Goal: Task Accomplishment & Management: Manage account settings

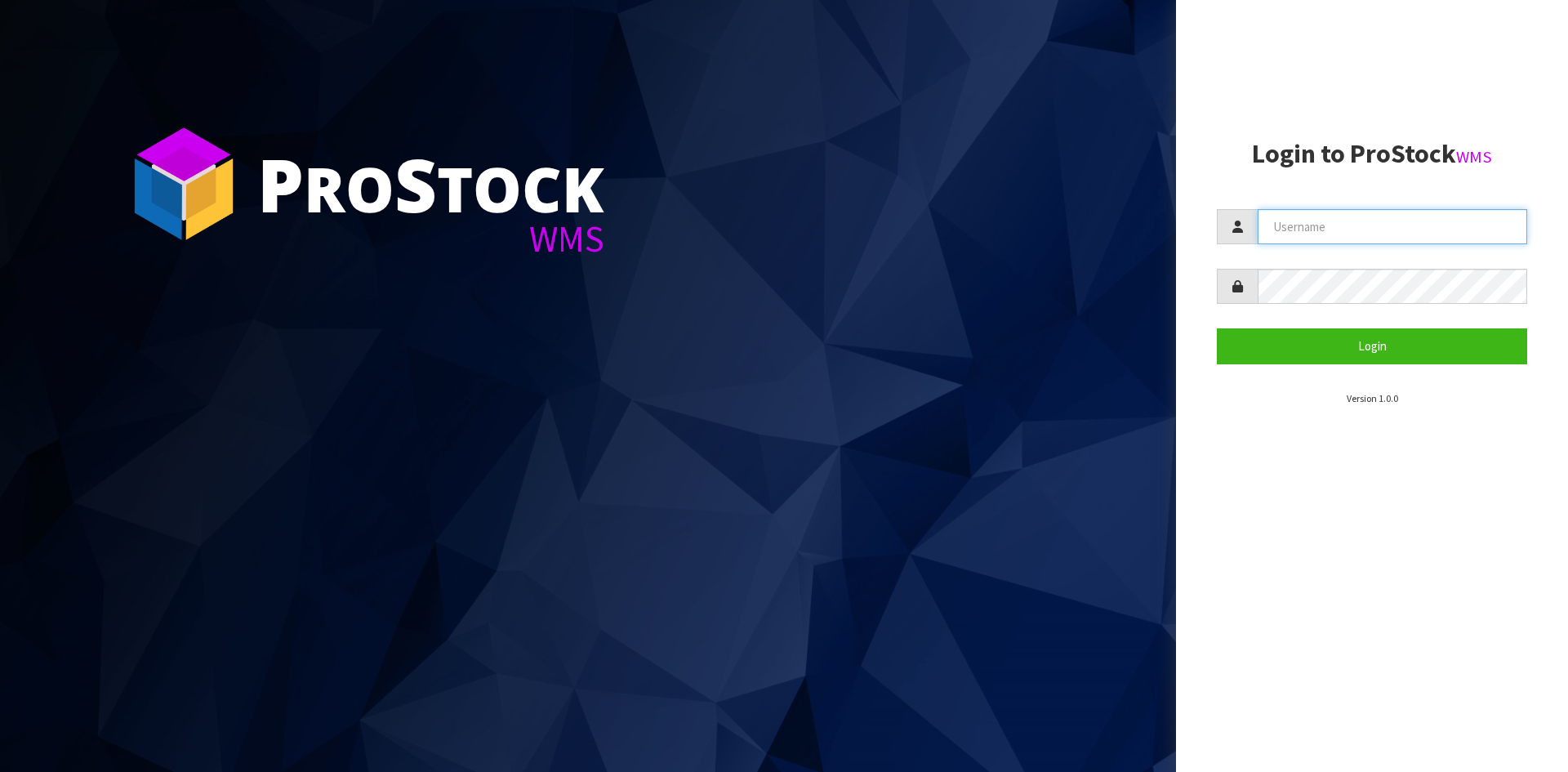
click at [1295, 224] on input "text" at bounding box center [1392, 226] width 270 height 35
type input "[PERSON_NAME]"
click at [1216, 328] on button "Login" at bounding box center [1371, 345] width 311 height 35
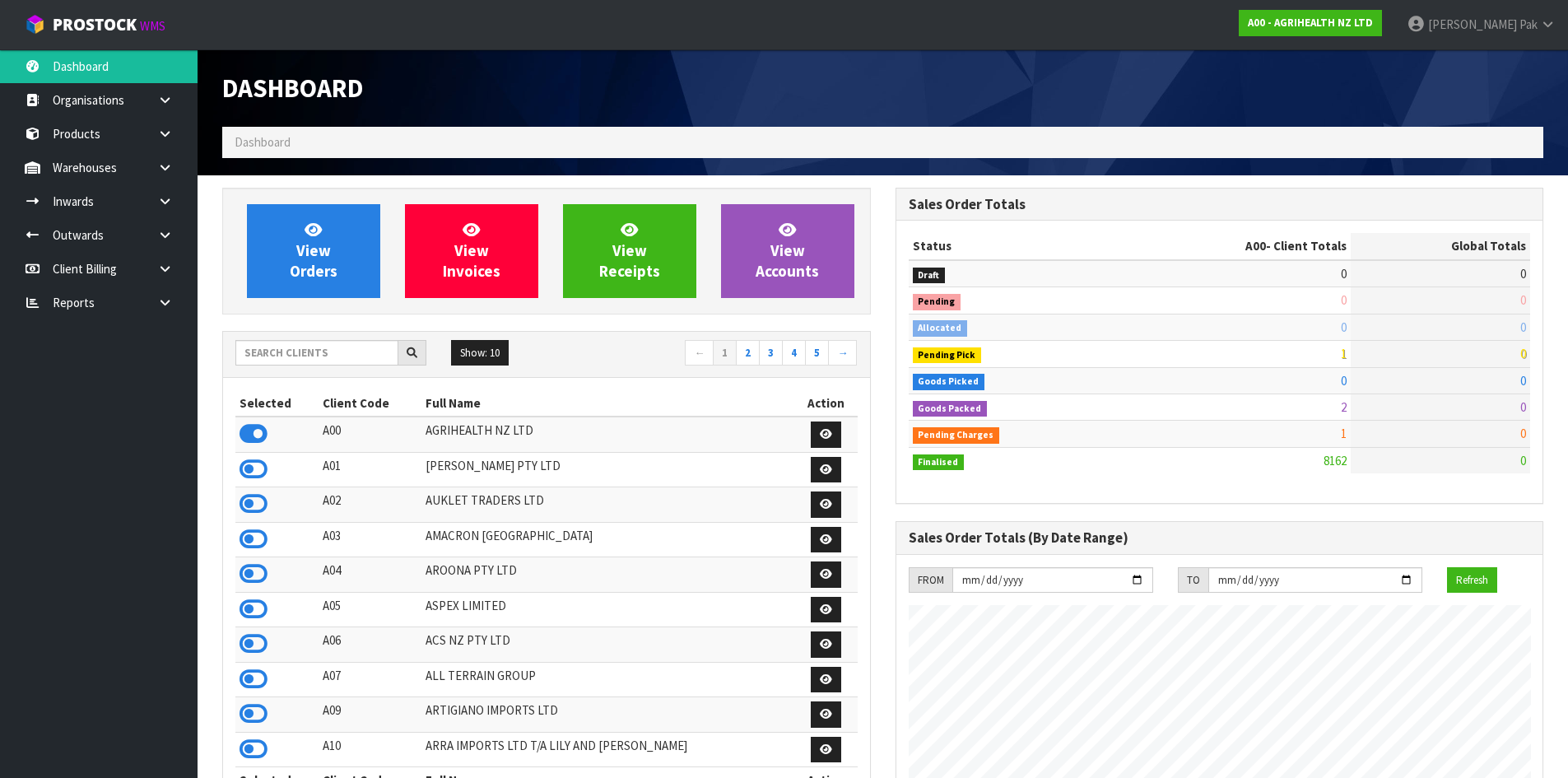
scroll to position [1246, 672]
click at [279, 347] on input "text" at bounding box center [317, 353] width 163 height 26
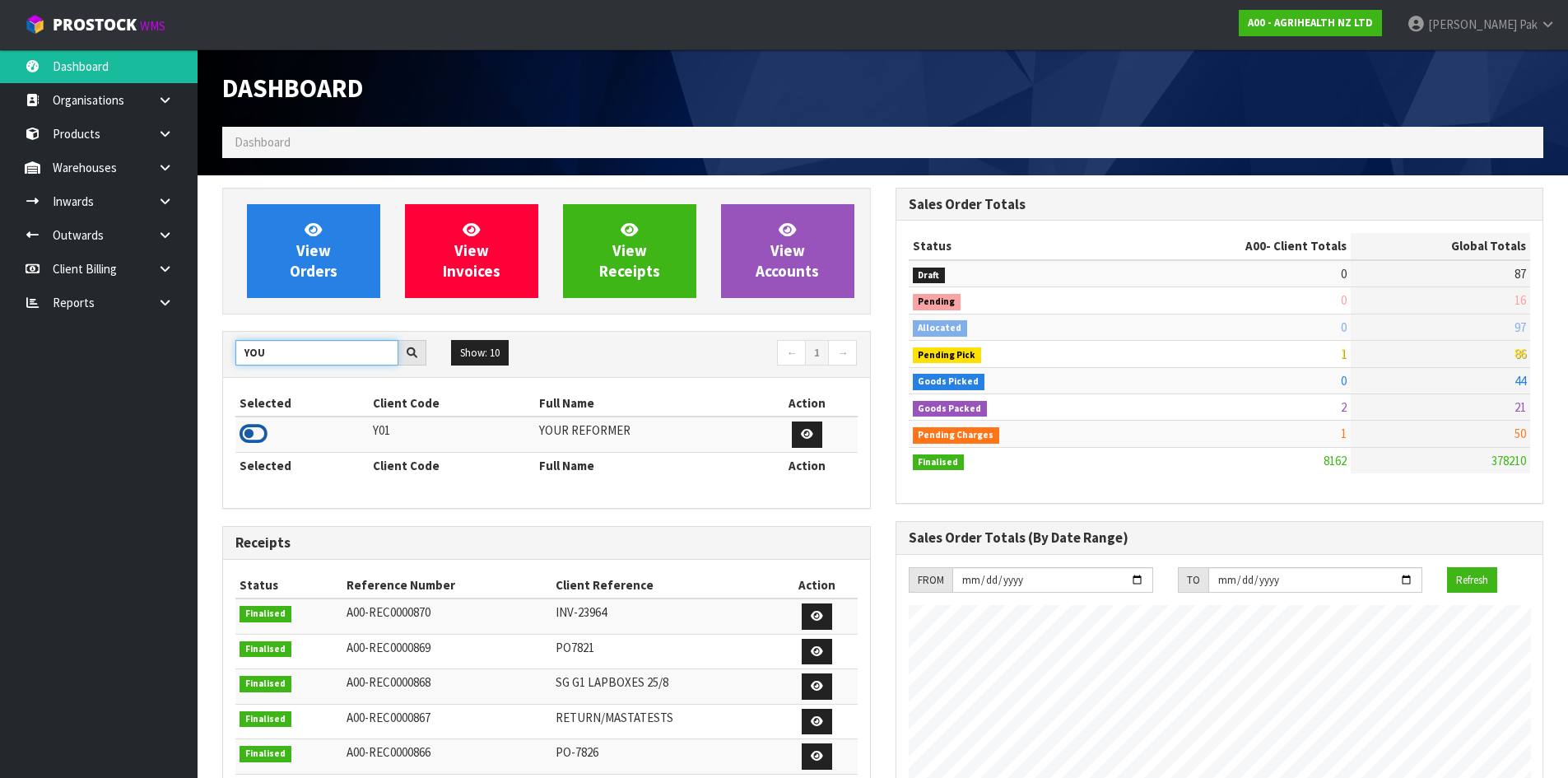
type input "YOU"
click at [249, 429] on icon at bounding box center [254, 433] width 28 height 25
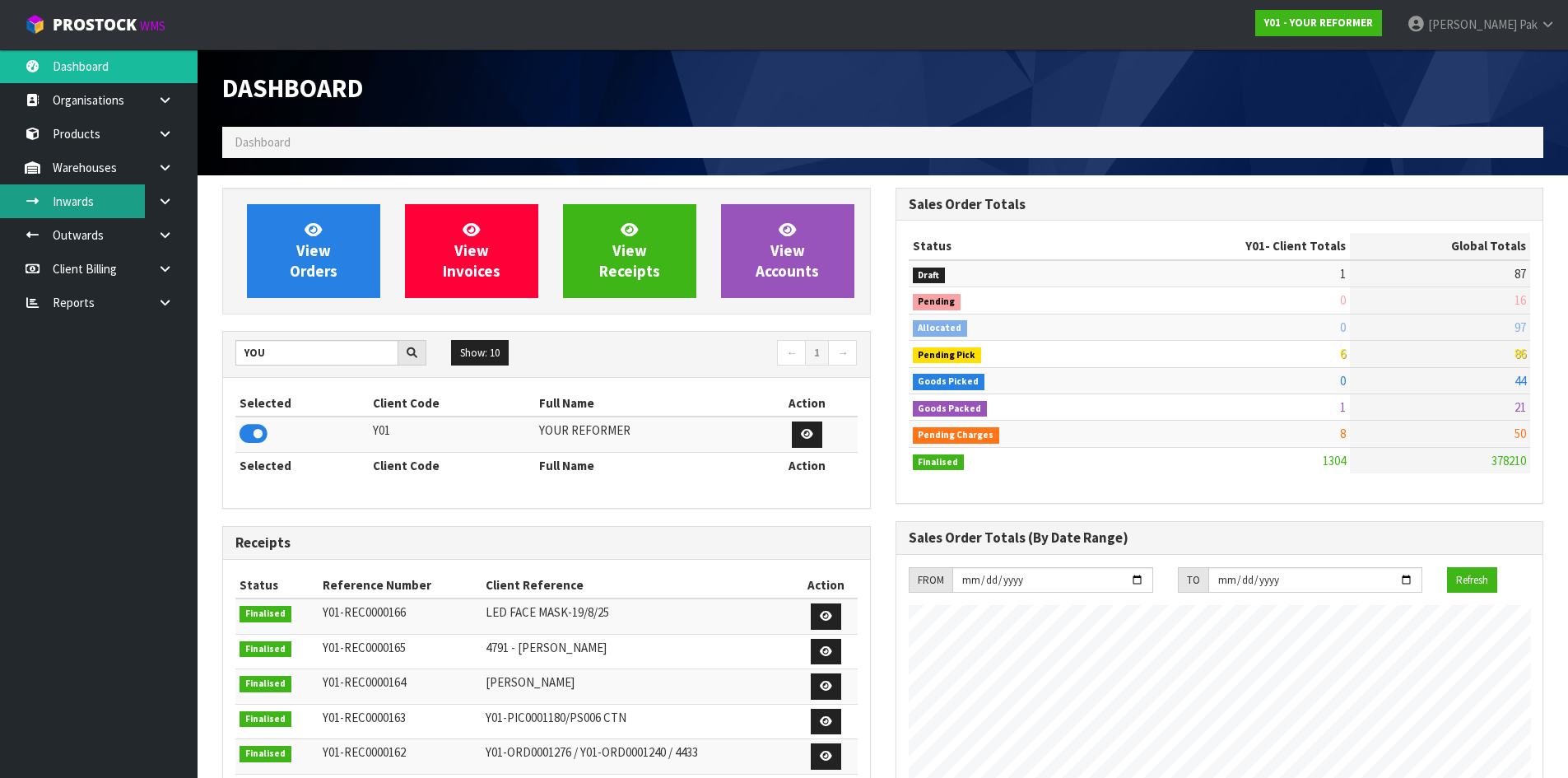
click at [142, 198] on link "Inwards" at bounding box center [98, 201] width 198 height 34
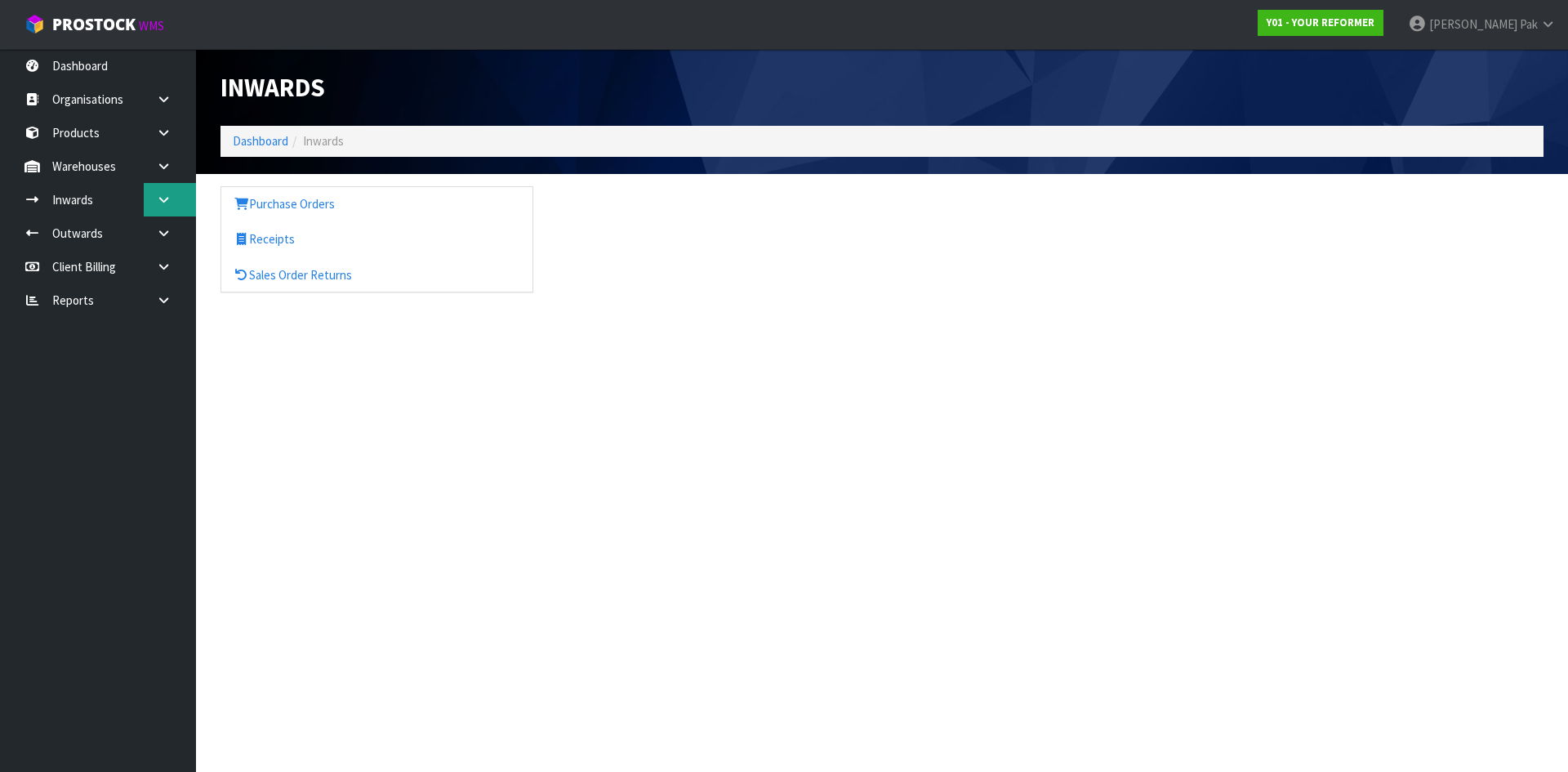
click at [156, 193] on link at bounding box center [169, 199] width 52 height 33
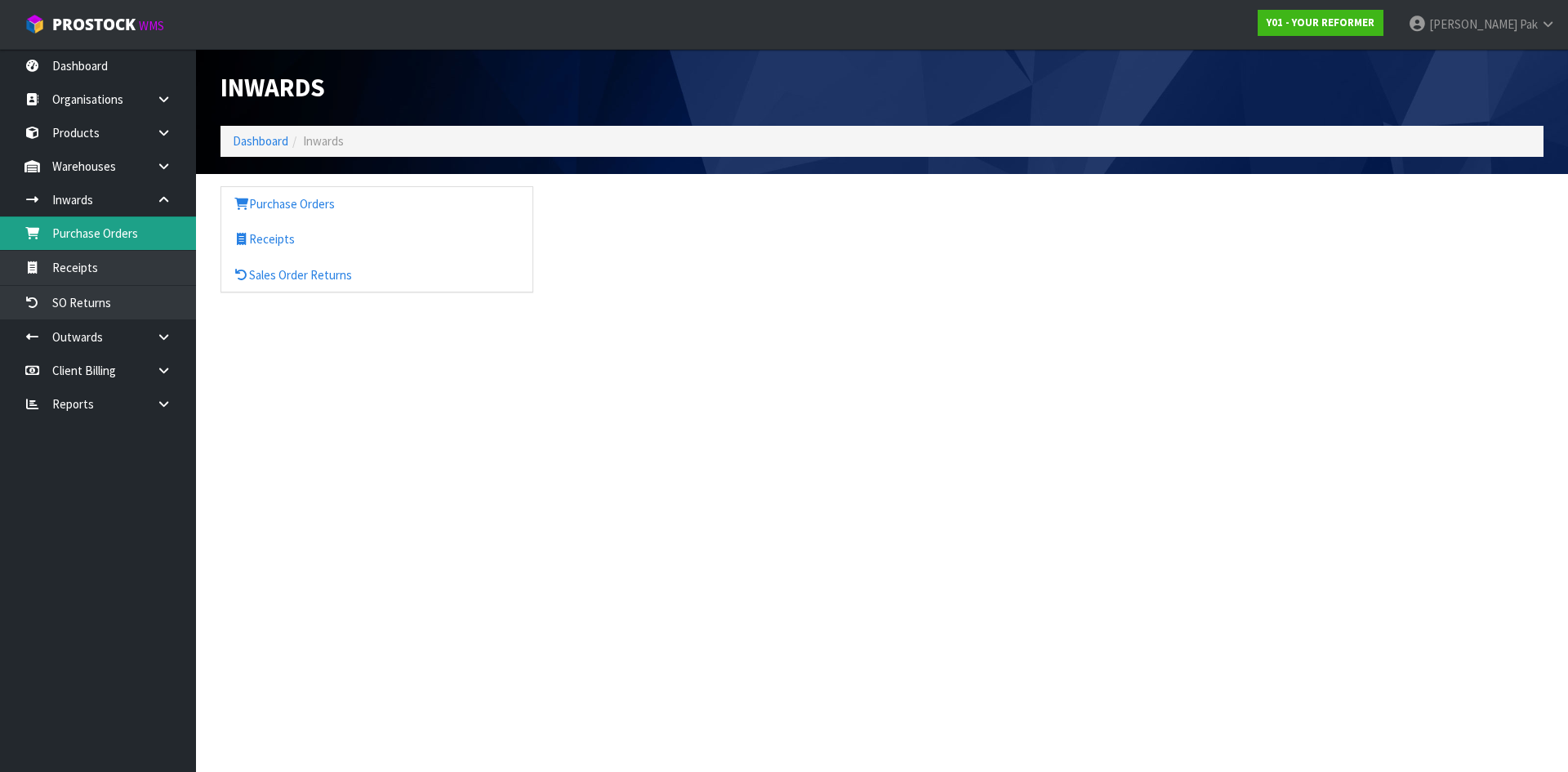
click at [126, 233] on link "Purchase Orders" at bounding box center [98, 233] width 196 height 33
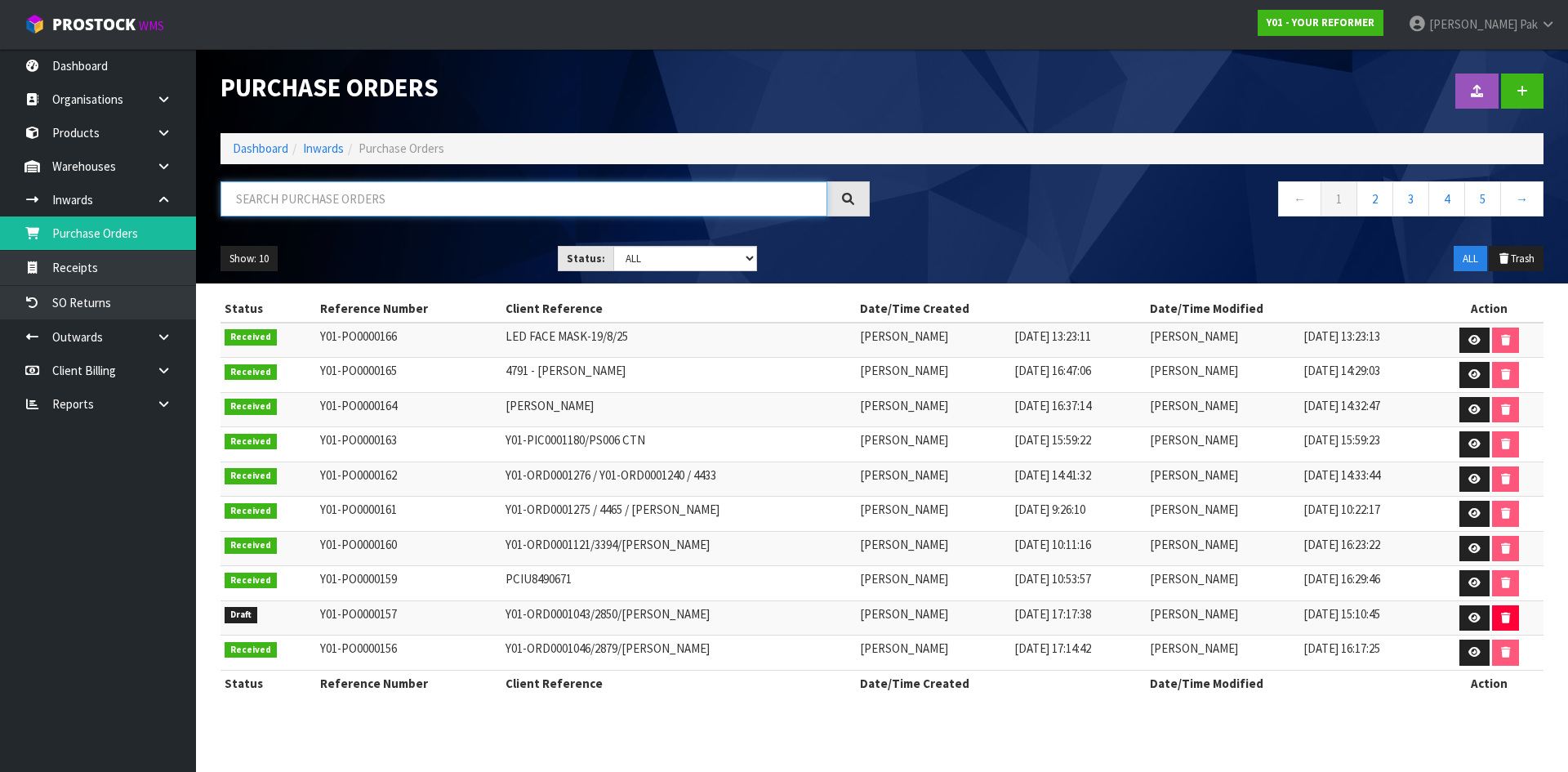
click at [466, 208] on input "text" at bounding box center [524, 199] width 607 height 35
paste input "PCIU8490671"
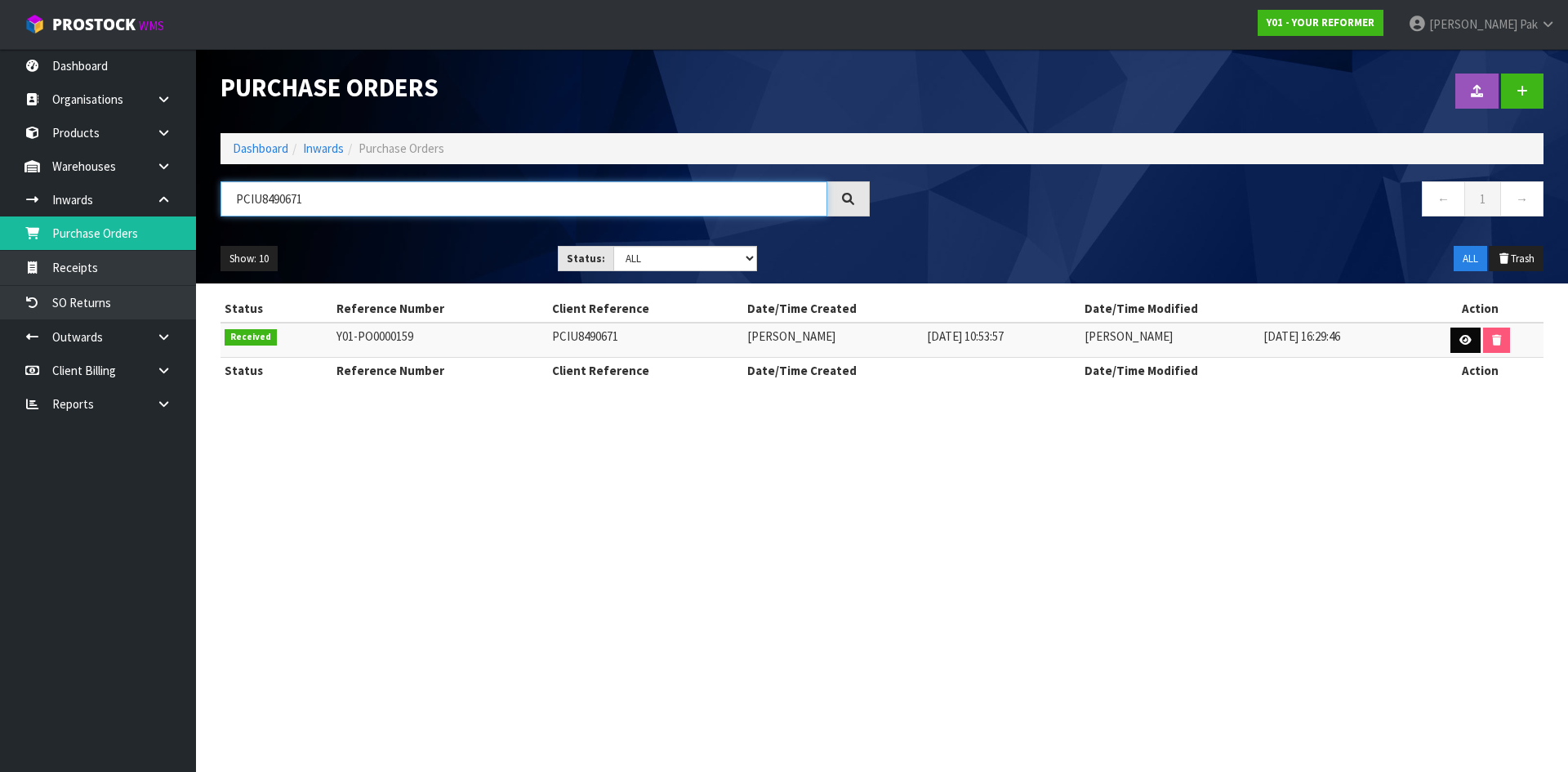
type input "PCIU8490671"
click at [1464, 340] on icon at bounding box center [1465, 340] width 12 height 10
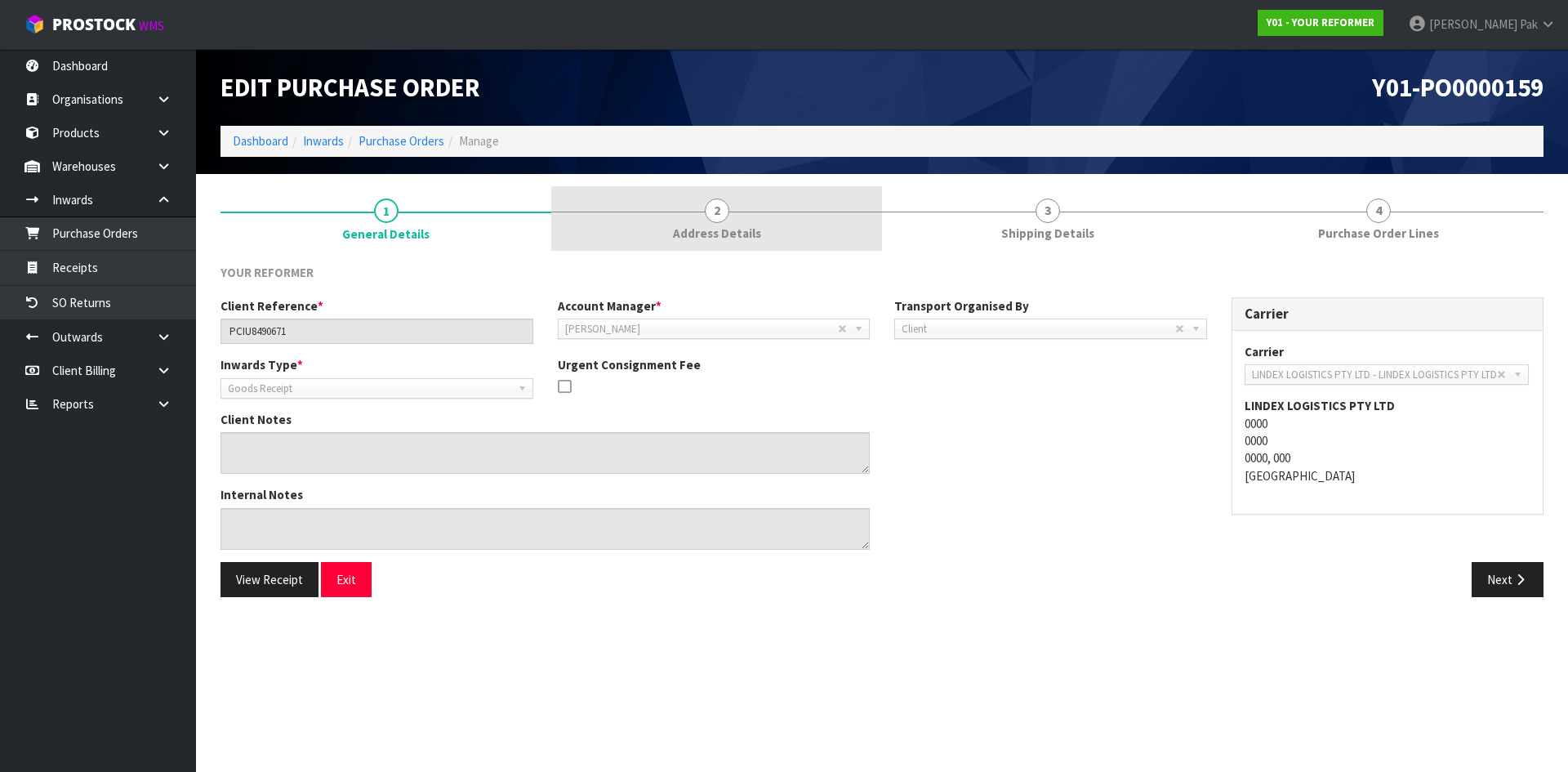
click at [736, 225] on span "Address Details" at bounding box center [716, 233] width 88 height 17
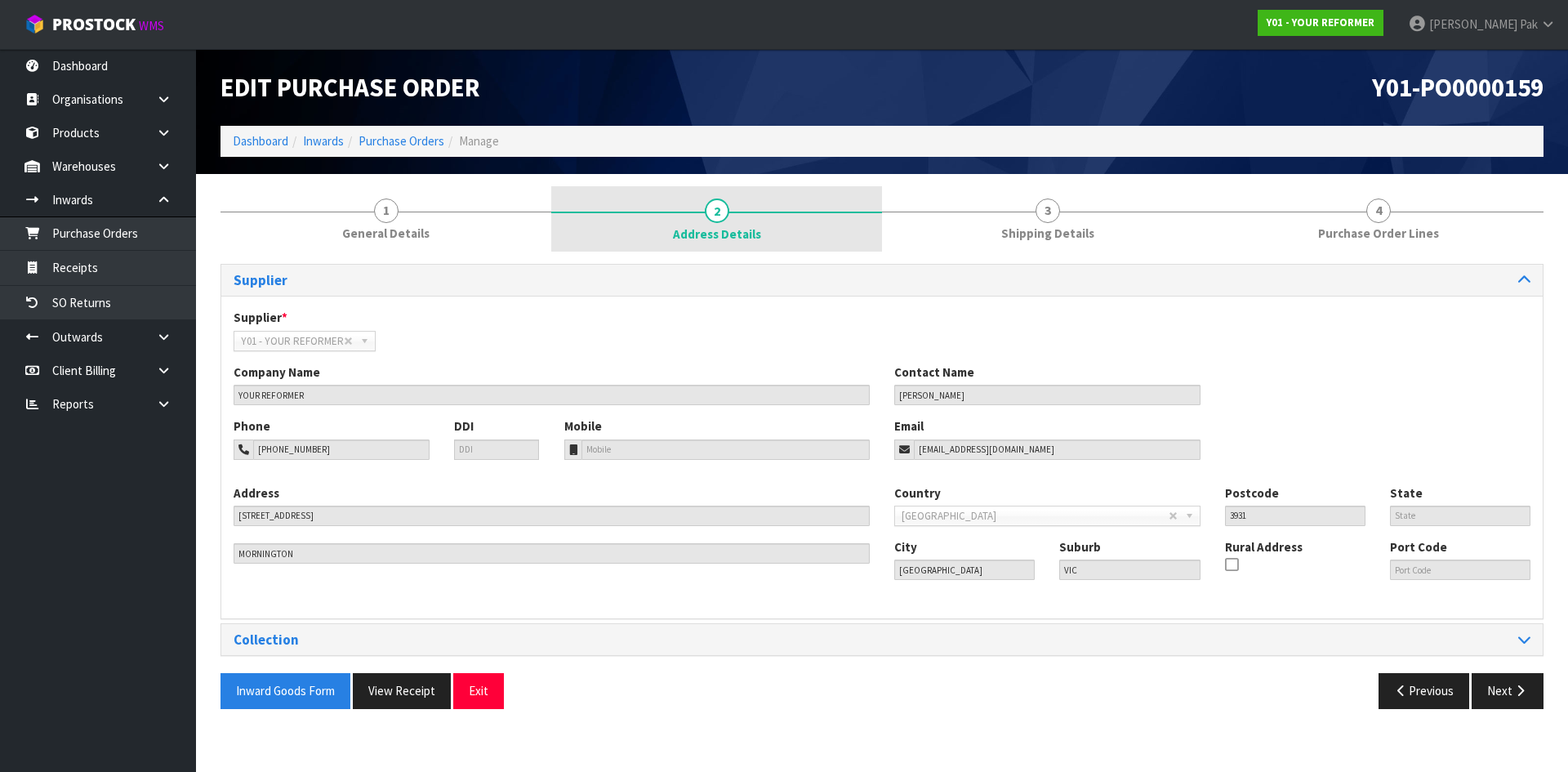
click at [717, 230] on span "Address Details" at bounding box center [716, 234] width 88 height 17
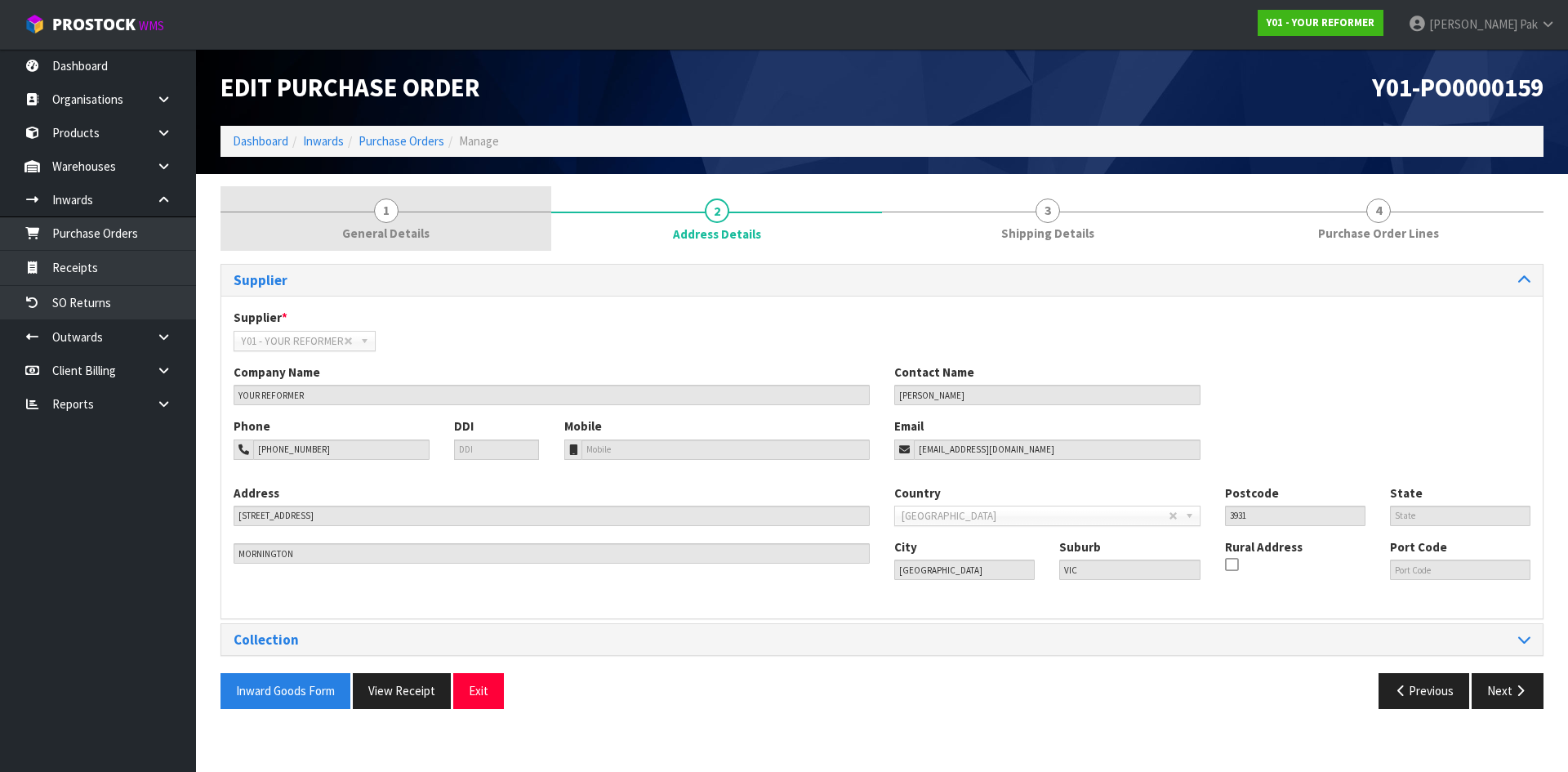
click at [460, 221] on link "1 General Details" at bounding box center [386, 218] width 330 height 64
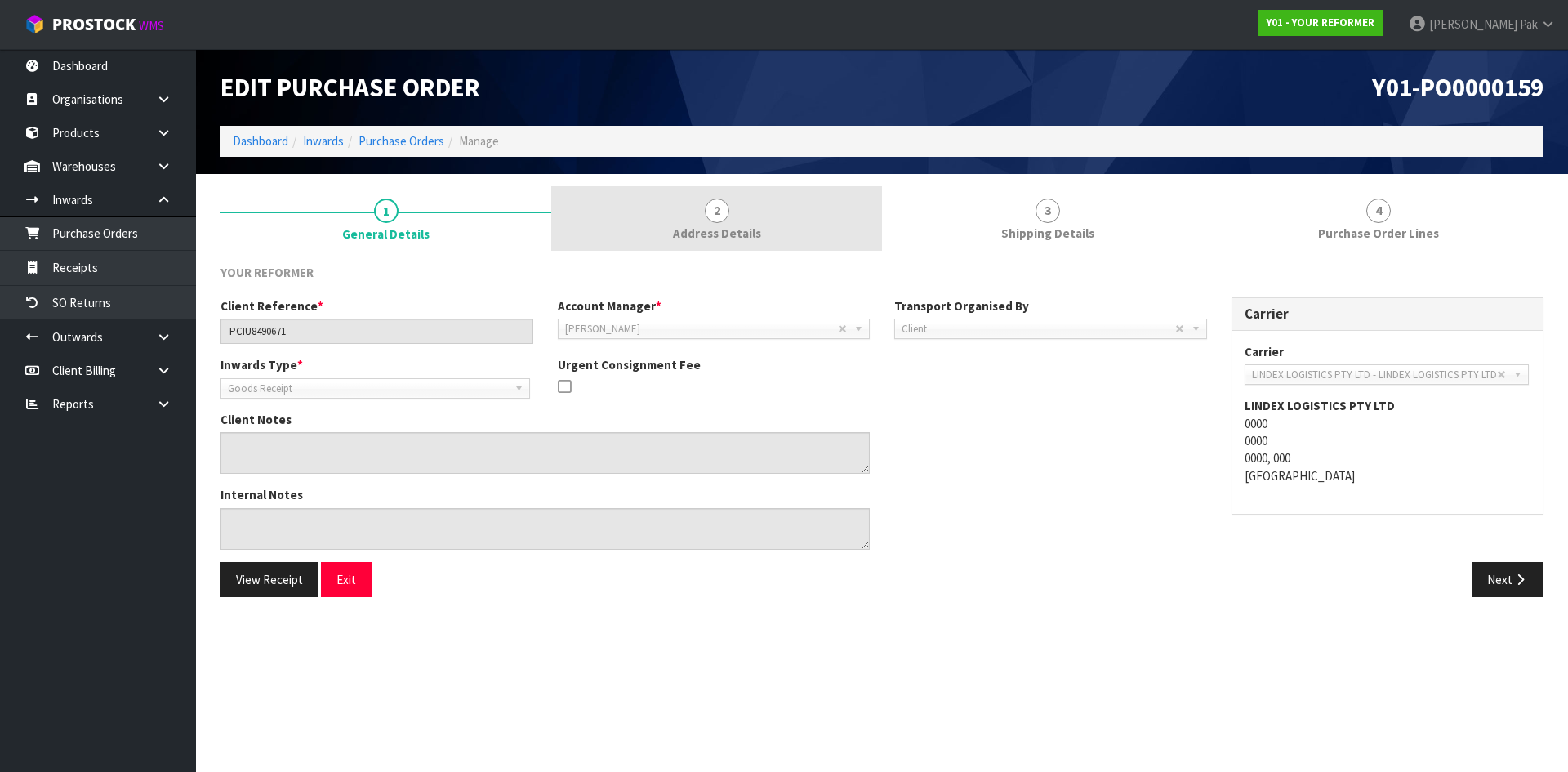
click at [809, 229] on link "2 Address Details" at bounding box center [716, 218] width 330 height 64
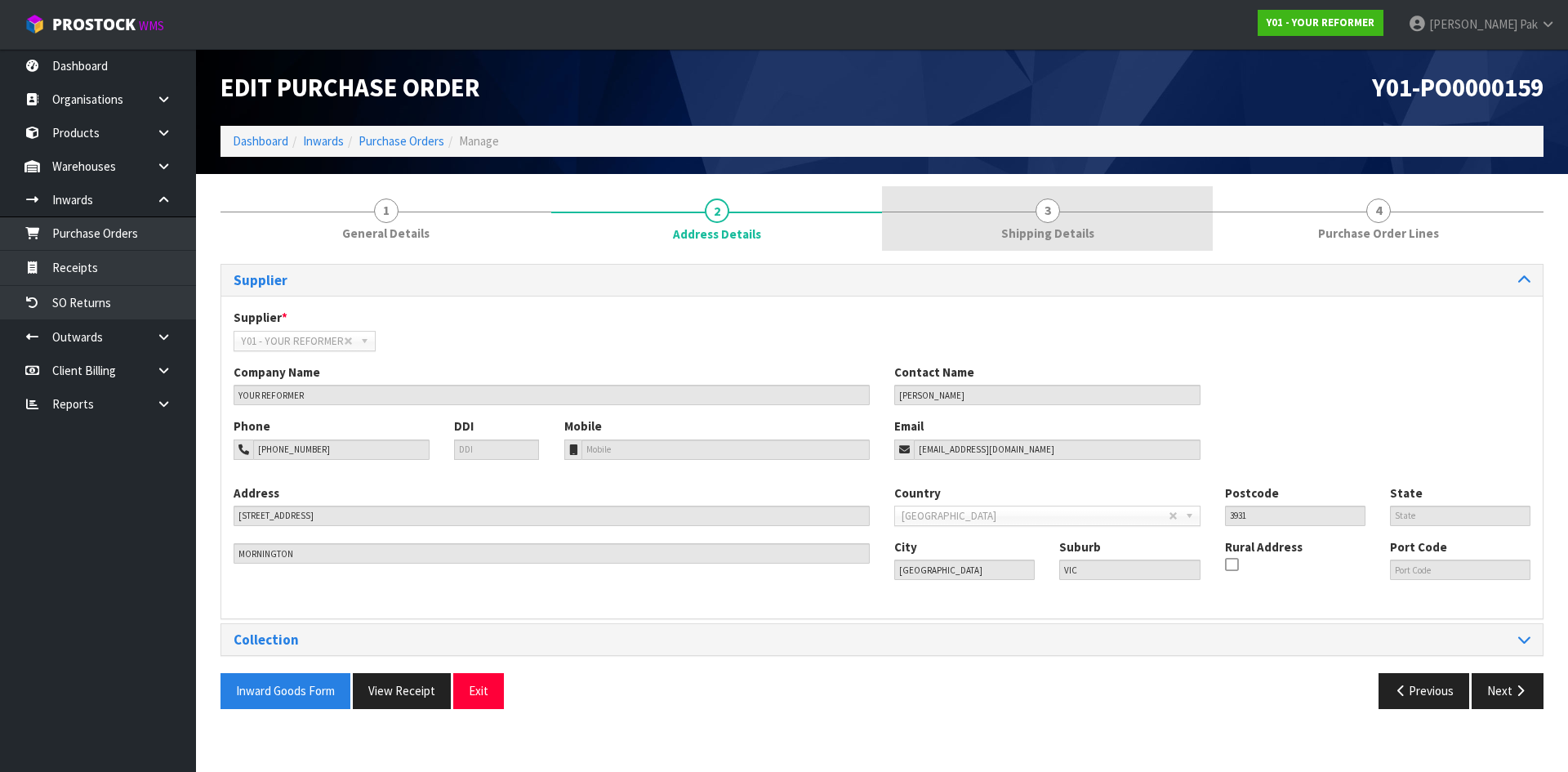
click at [953, 222] on link "3 Shipping Details" at bounding box center [1047, 218] width 330 height 64
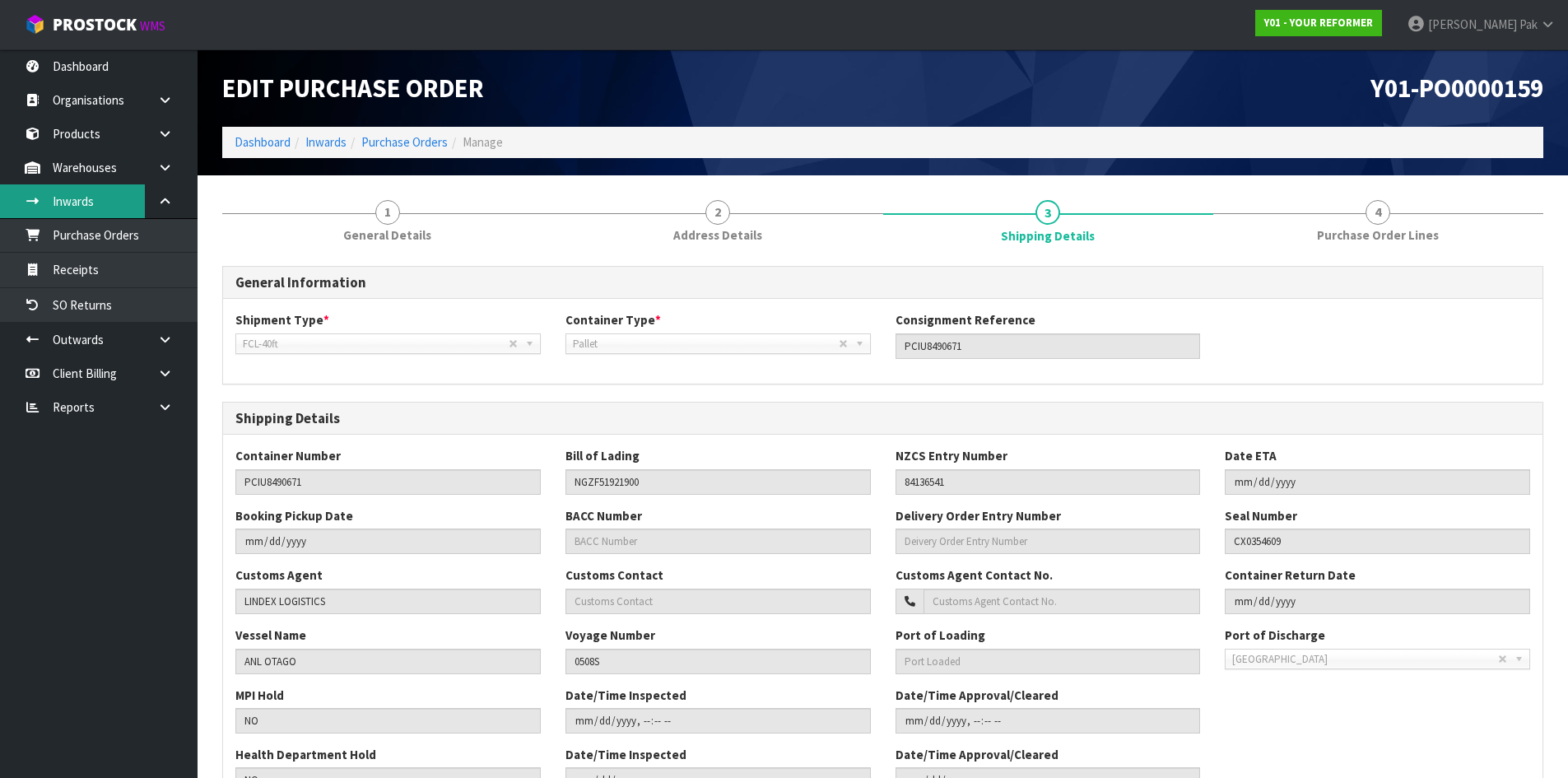
click at [92, 201] on link "Inwards" at bounding box center [98, 201] width 198 height 34
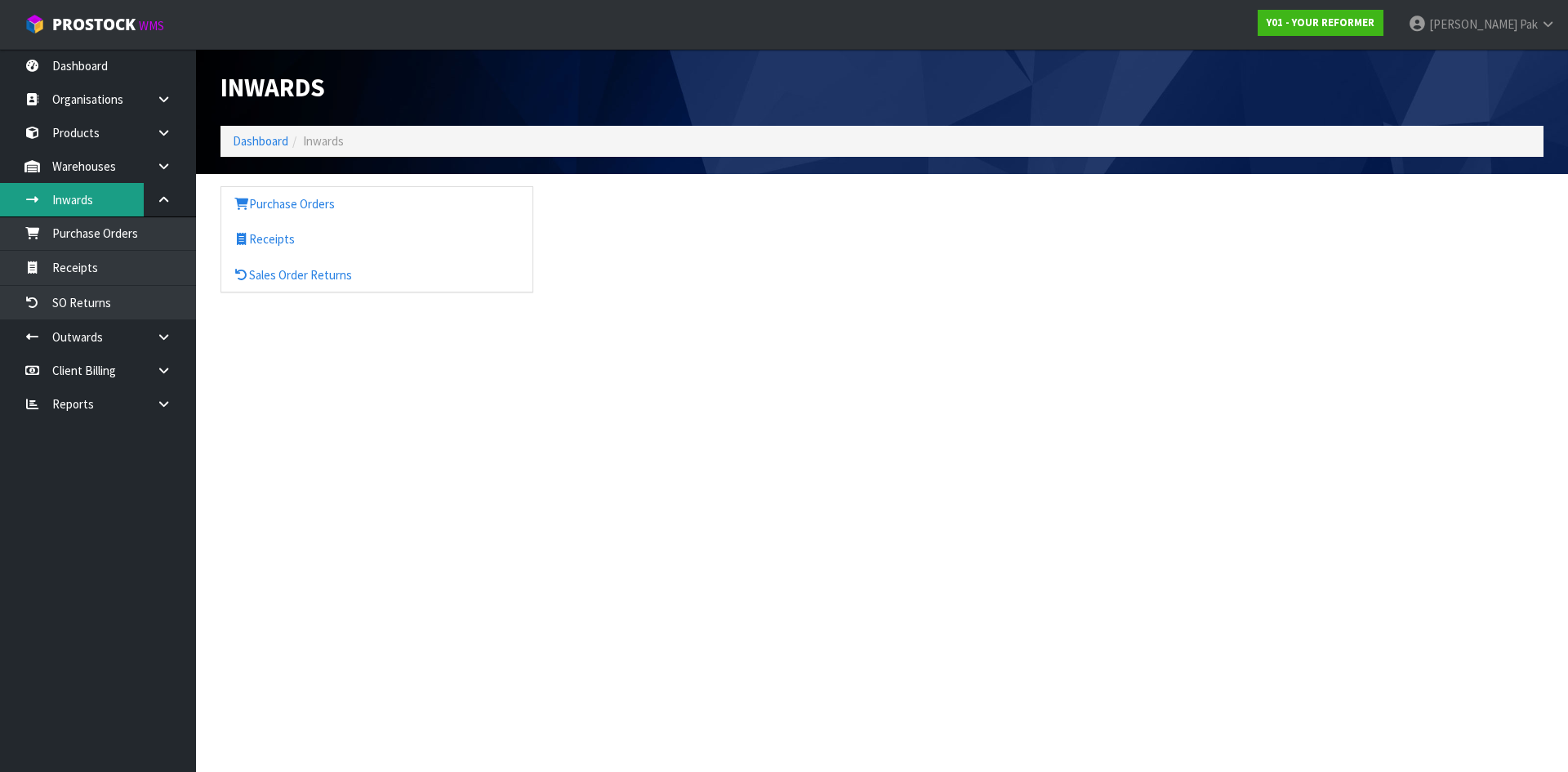
click at [76, 203] on link "Inwards" at bounding box center [98, 199] width 196 height 33
click at [262, 140] on link "Dashboard" at bounding box center [260, 140] width 56 height 15
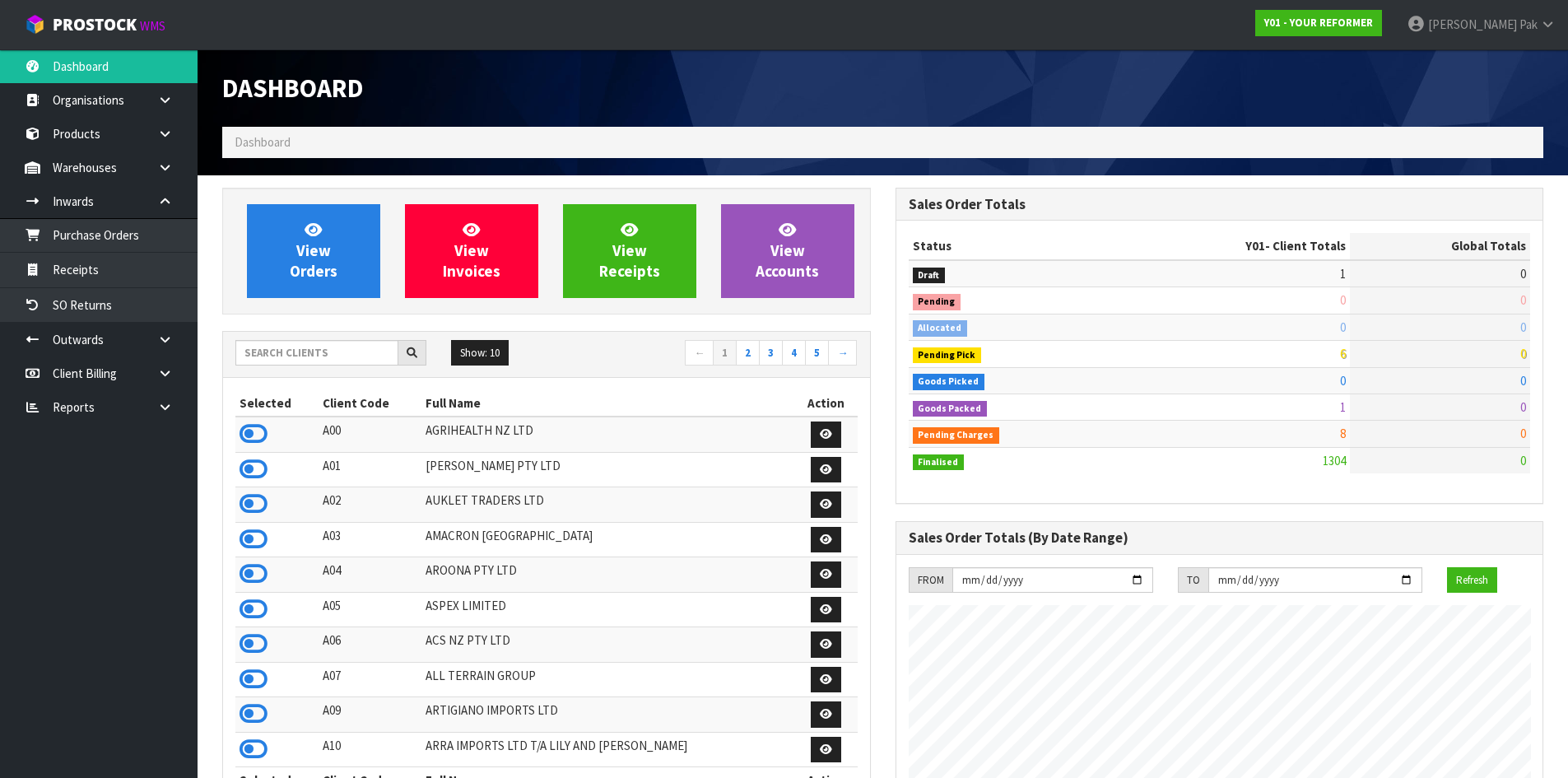
scroll to position [1246, 672]
click at [330, 348] on input "text" at bounding box center [317, 353] width 163 height 26
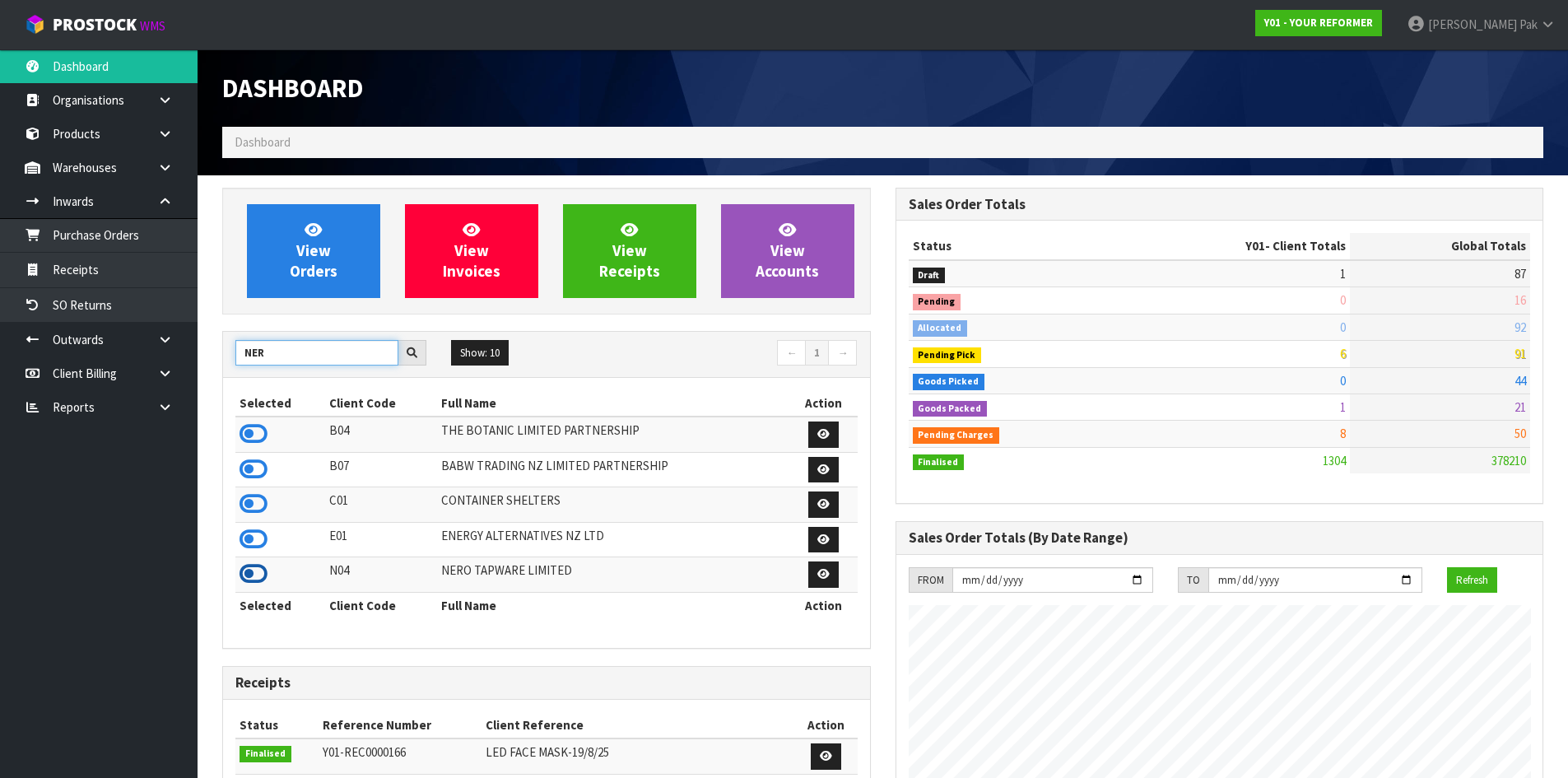
type input "NER"
click at [257, 571] on icon at bounding box center [254, 574] width 28 height 25
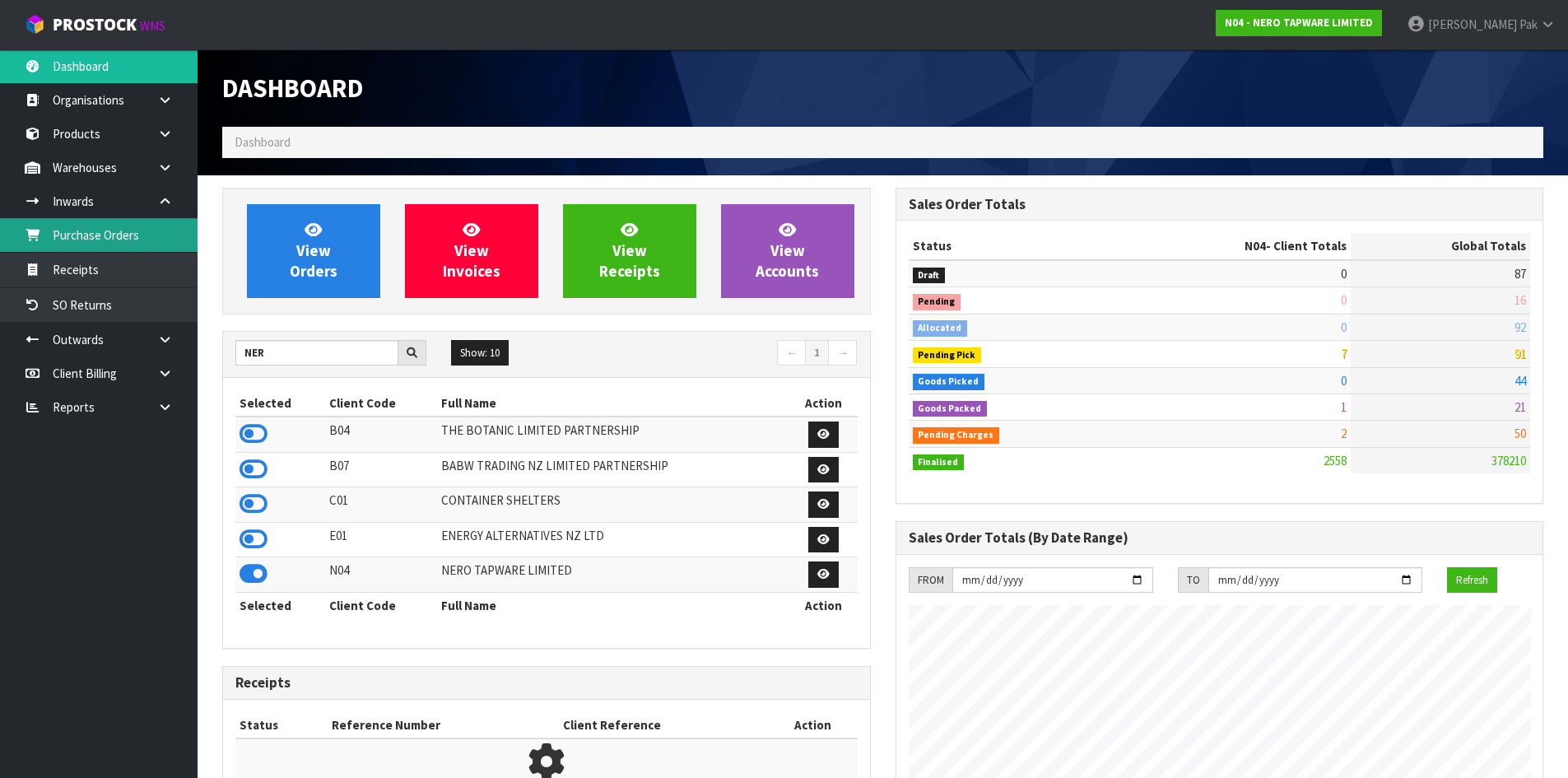
scroll to position [1282, 672]
click at [91, 241] on link "Purchase Orders" at bounding box center [98, 235] width 198 height 34
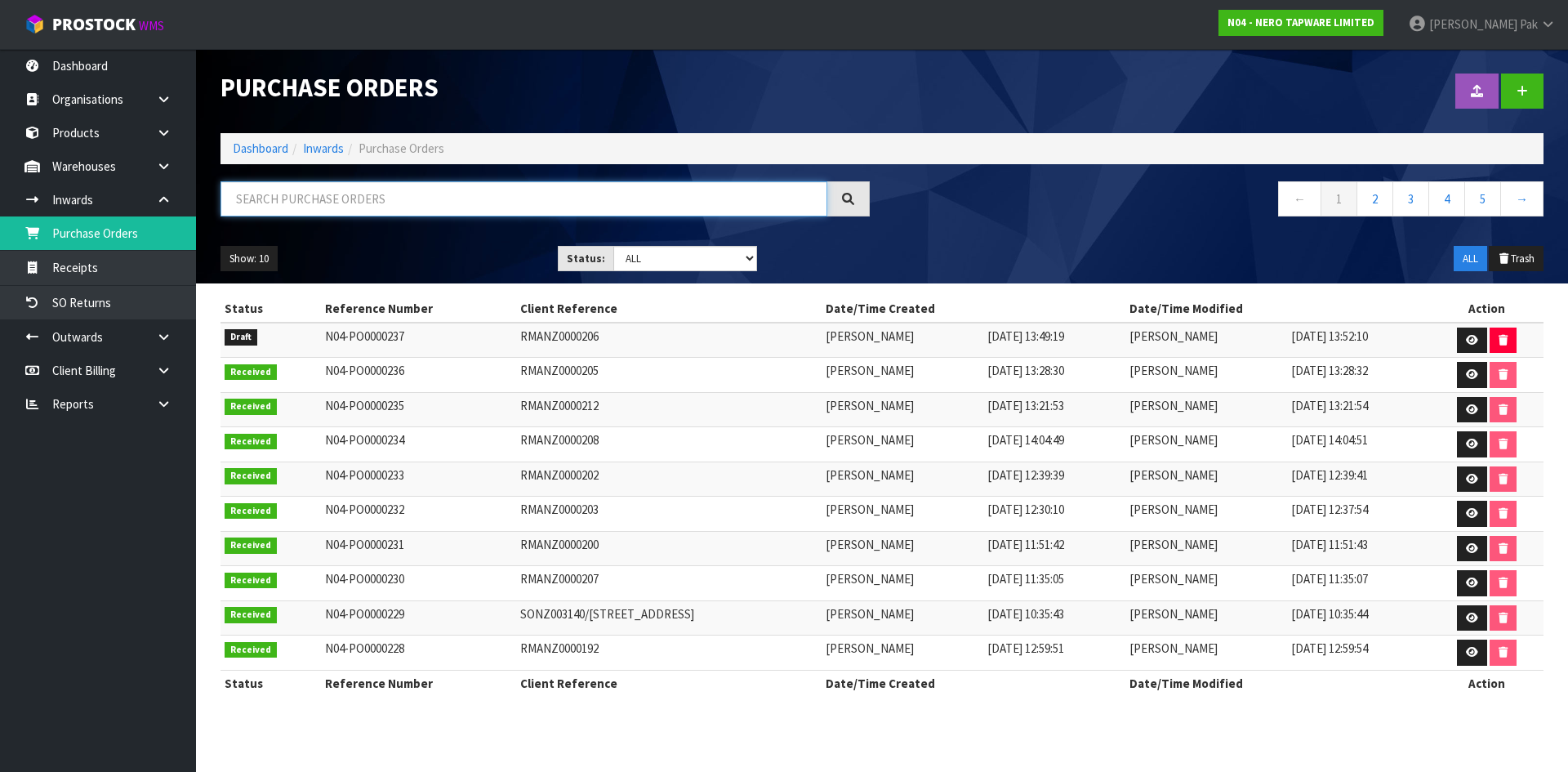
click at [375, 192] on input "text" at bounding box center [524, 199] width 607 height 35
paste input "OOCU7844405"
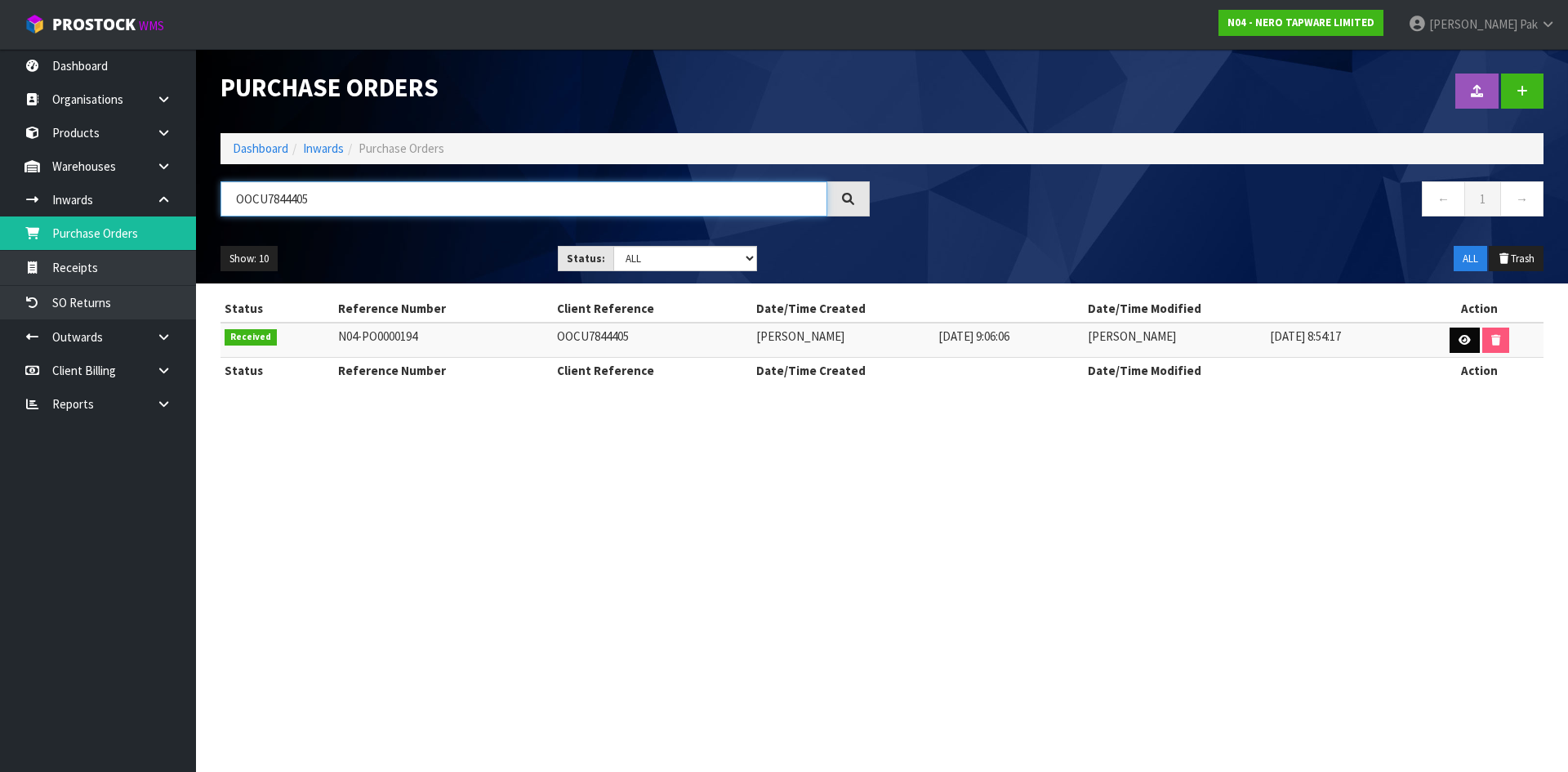
type input "OOCU7844405"
click at [1467, 332] on link at bounding box center [1464, 341] width 30 height 27
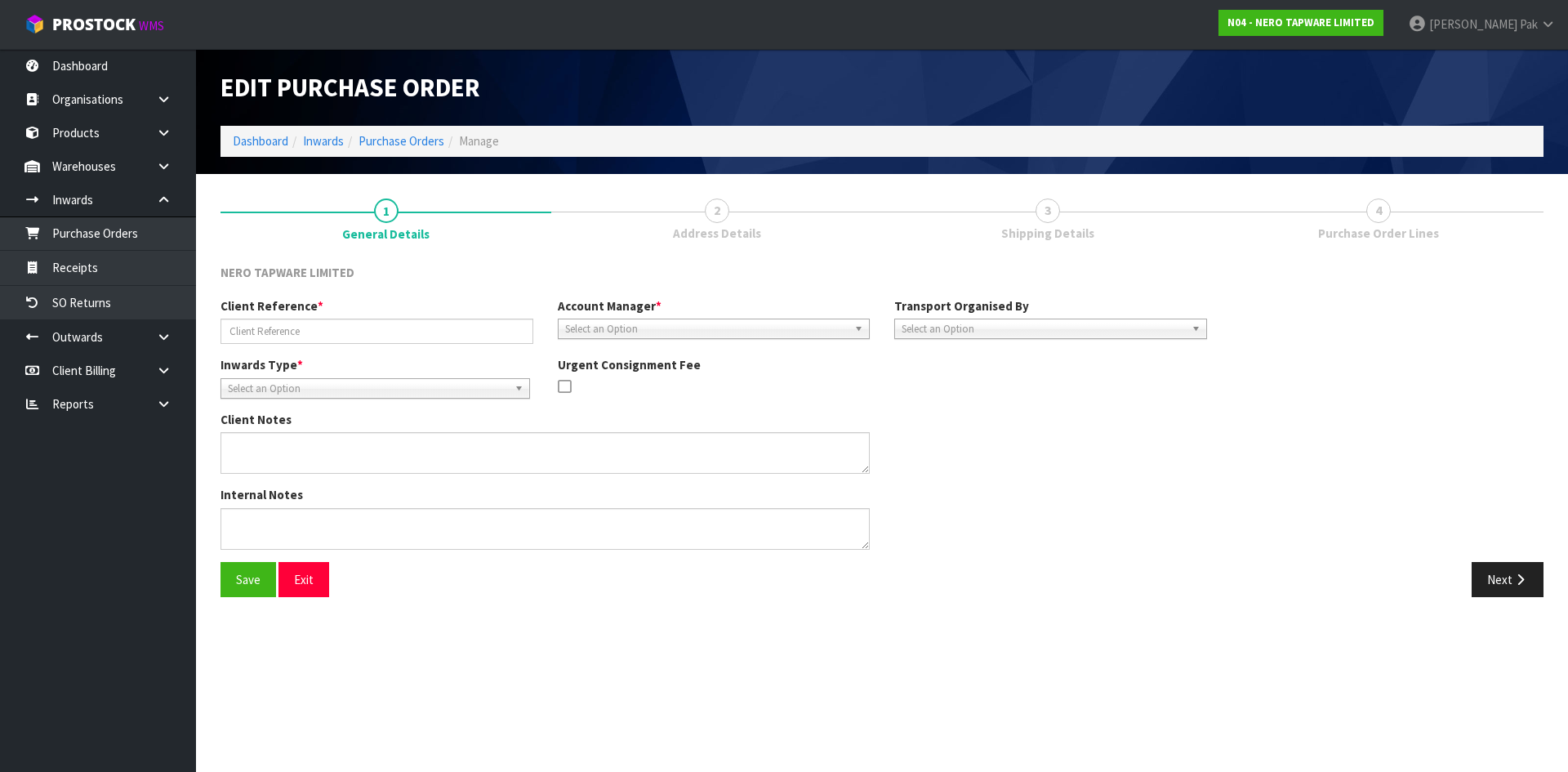
type input "OOCU7844405"
type textarea "FOR THE GIVE AWAYS AND DISPLAY BOARDS, THERE’S NO NEED TO UNPACK THEM. PLEASE K…"
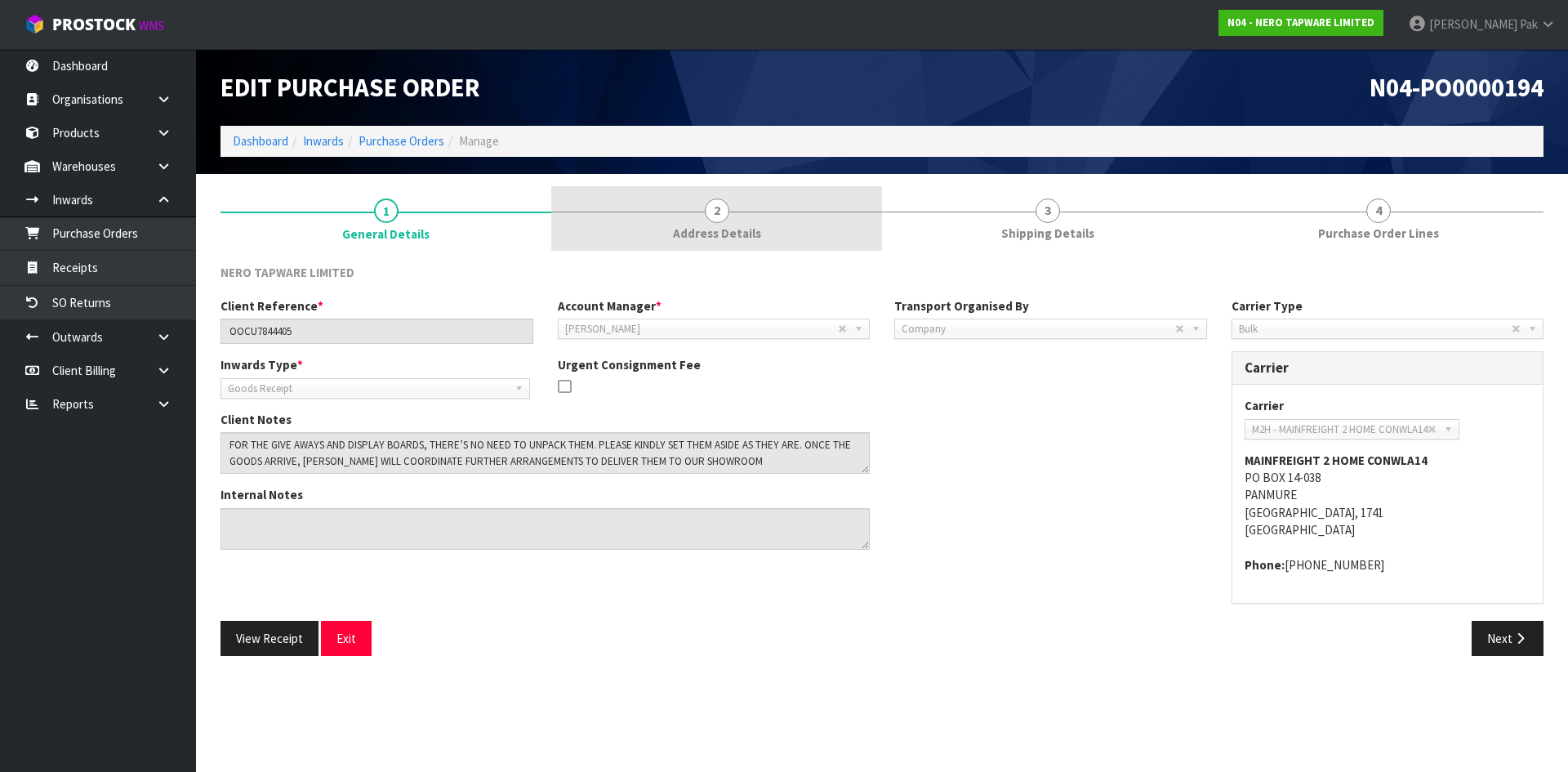
click at [668, 222] on link "2 Address Details" at bounding box center [716, 218] width 330 height 64
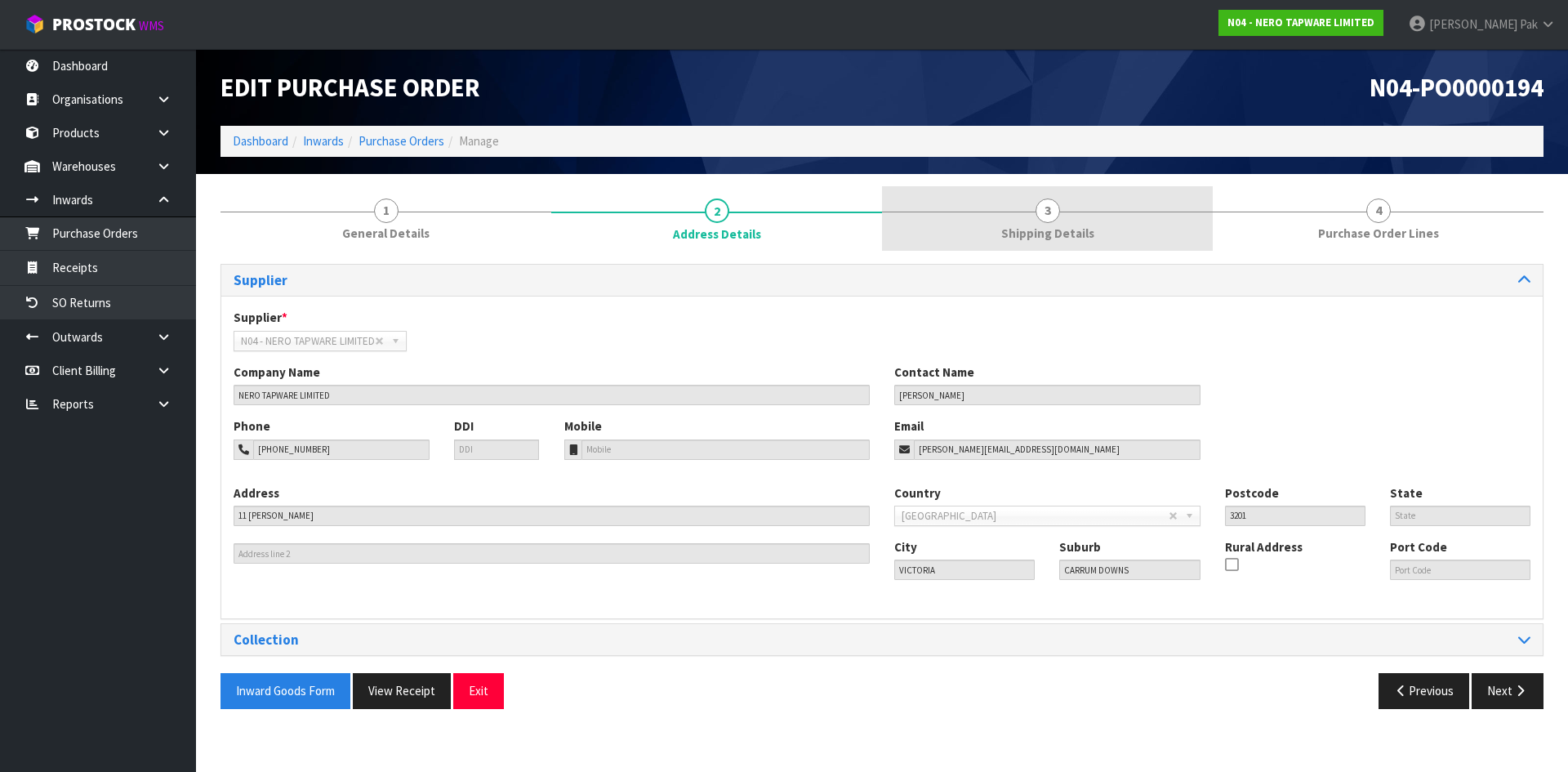
click at [1018, 214] on link "3 Shipping Details" at bounding box center [1047, 218] width 330 height 64
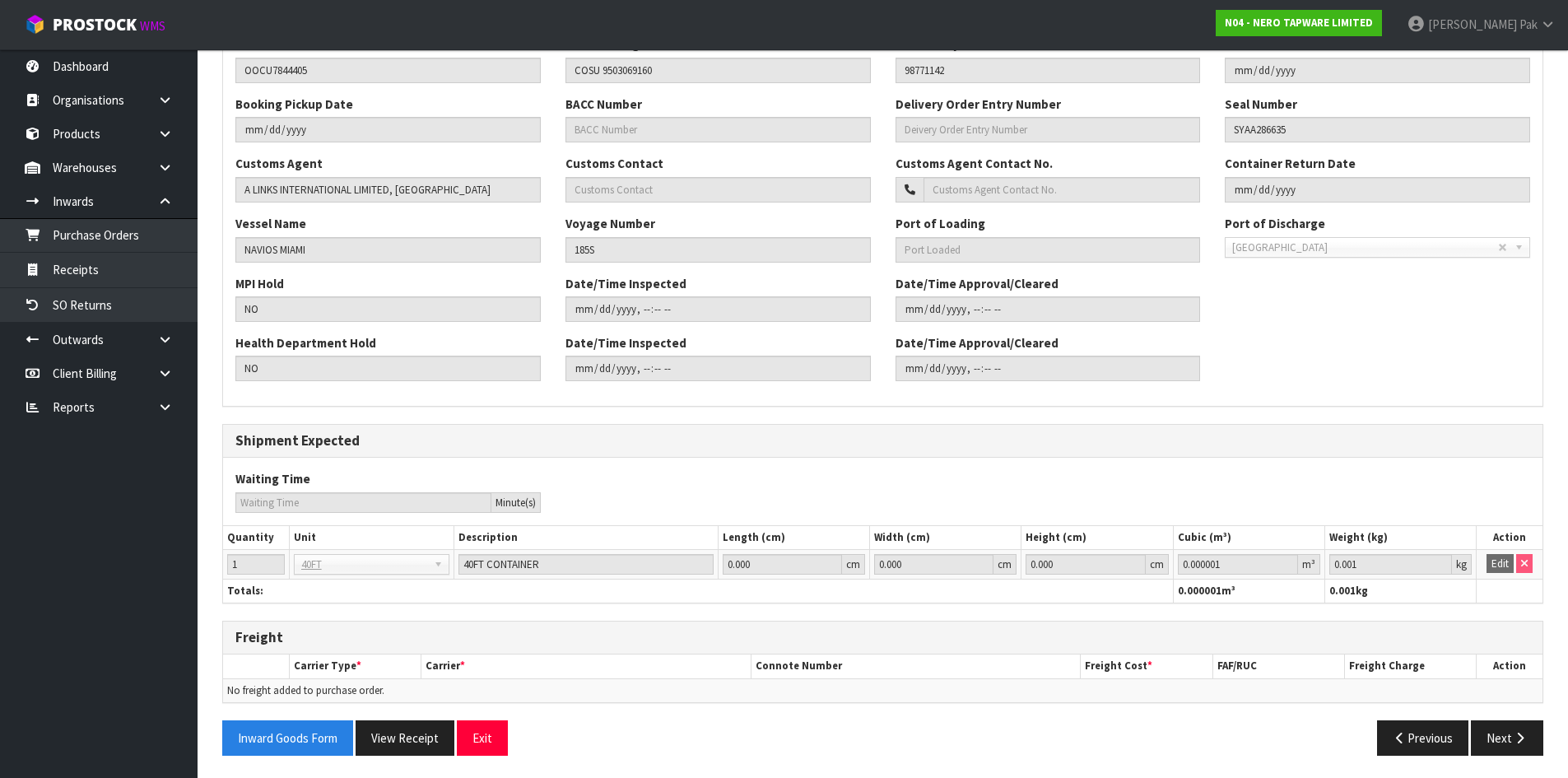
scroll to position [414, 0]
